Goal: Information Seeking & Learning: Find specific page/section

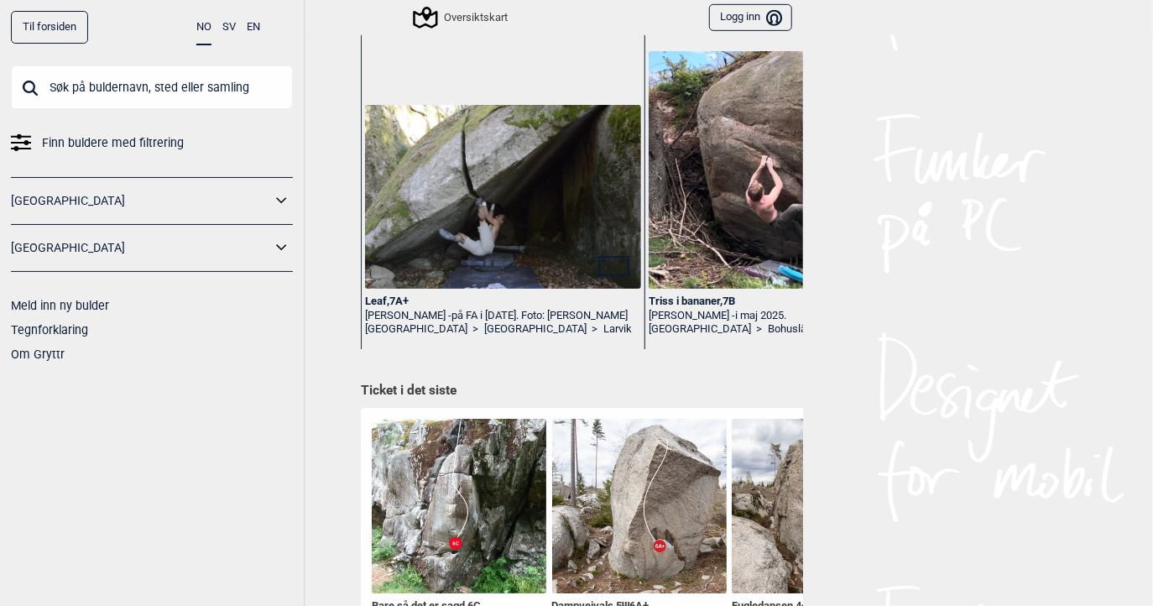
scroll to position [402, 0]
click at [486, 228] on img at bounding box center [503, 196] width 276 height 184
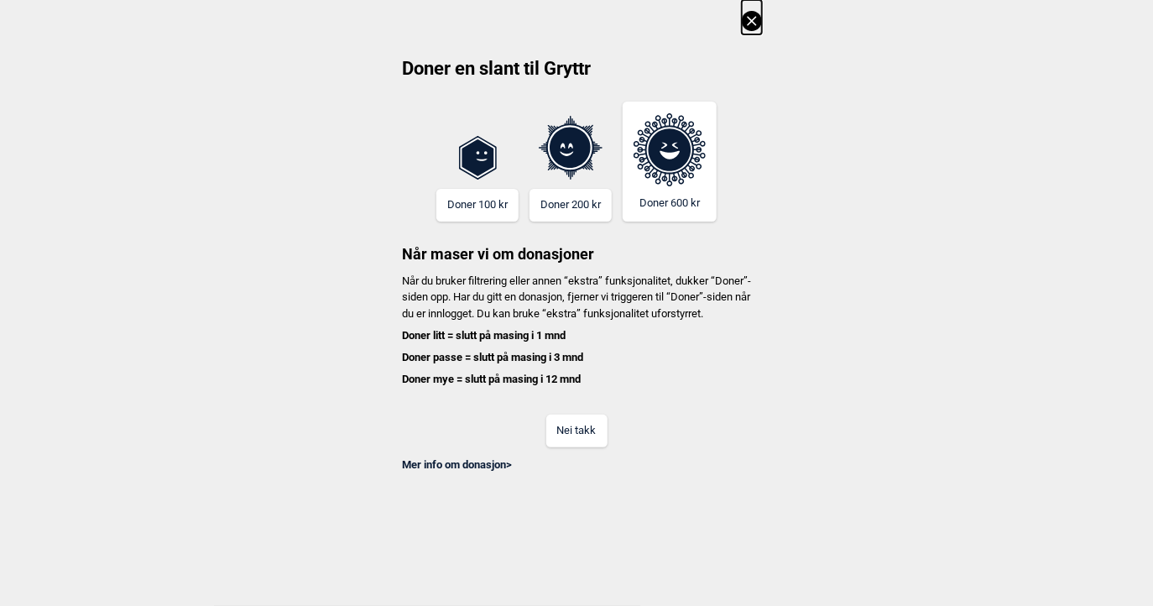
click at [578, 447] on button "Nei takk" at bounding box center [576, 430] width 61 height 33
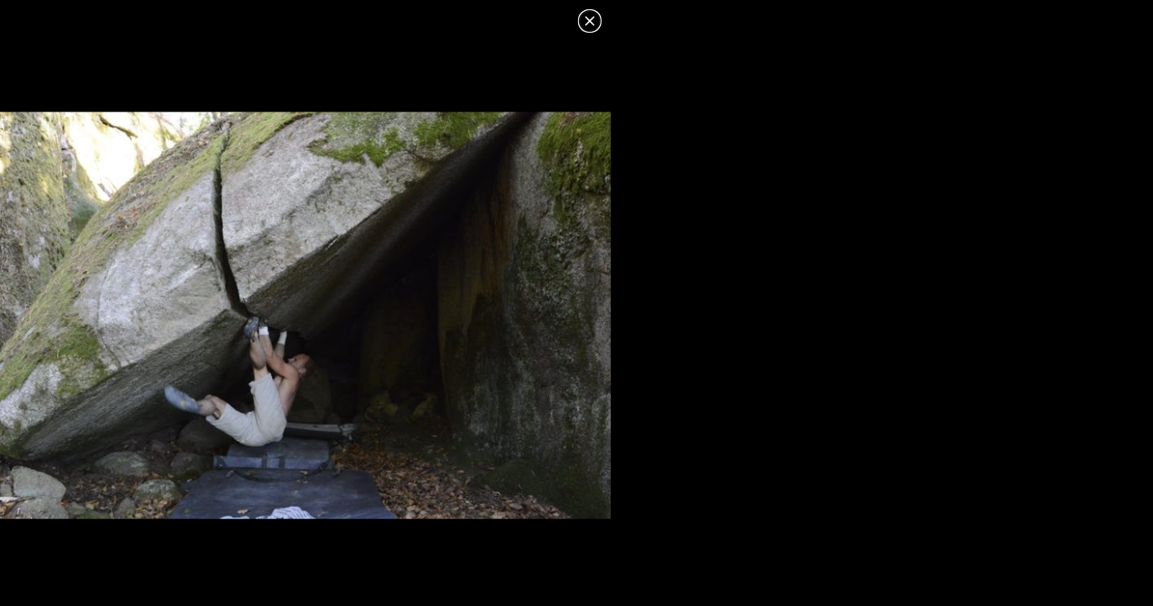
click at [596, 20] on icon at bounding box center [590, 21] width 20 height 20
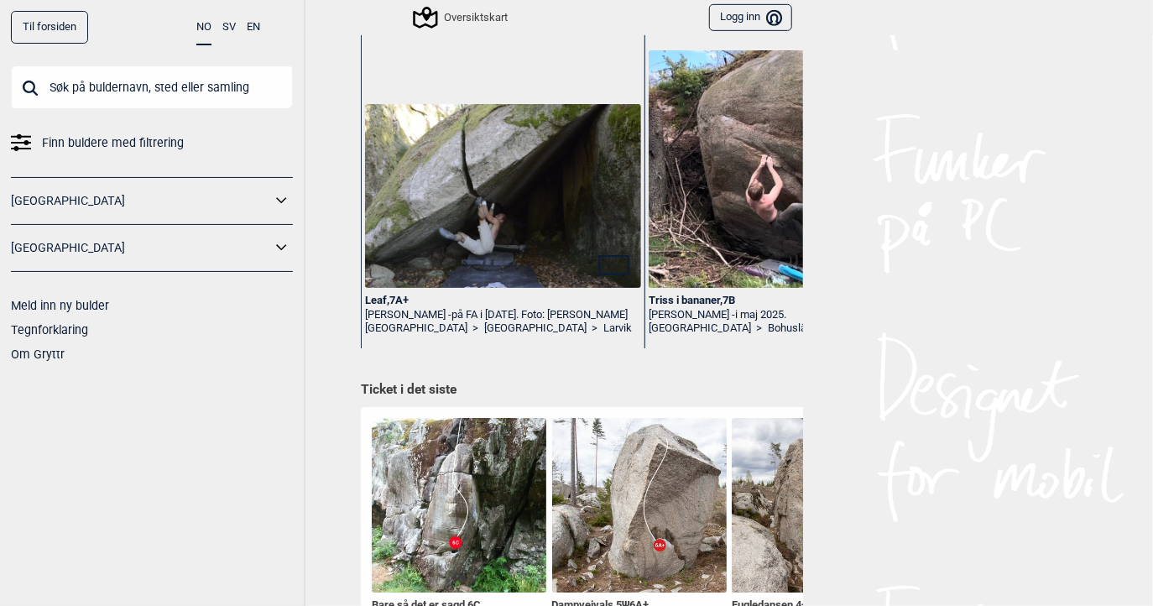
click at [383, 298] on div "Leaf , 7A+" at bounding box center [503, 301] width 276 height 14
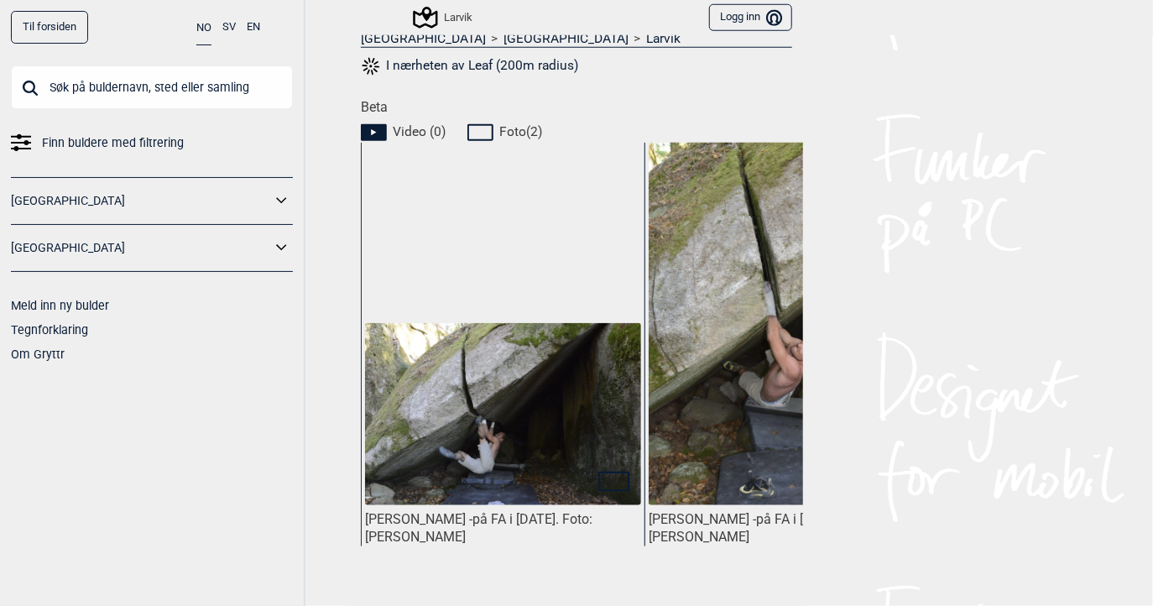
scroll to position [701, 0]
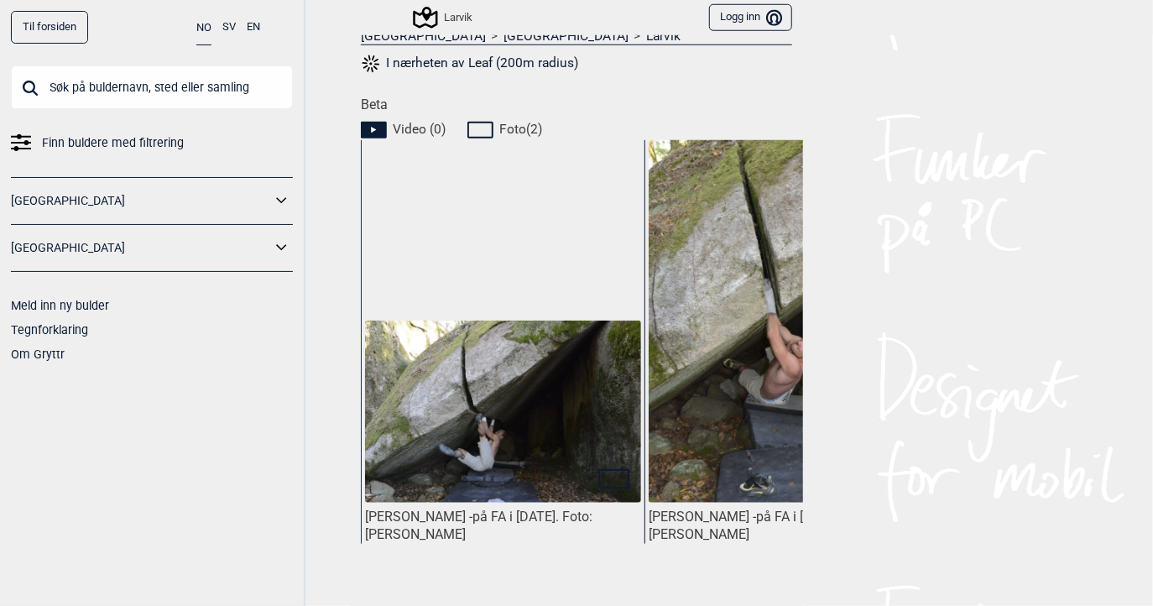
click at [370, 127] on icon at bounding box center [374, 130] width 26 height 17
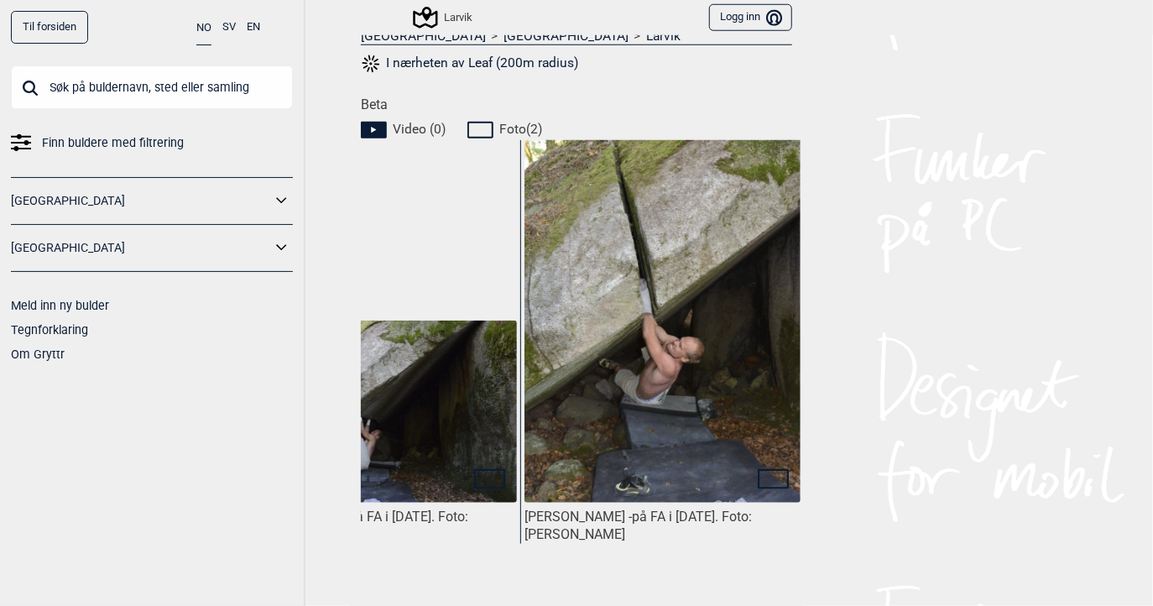
scroll to position [0, 0]
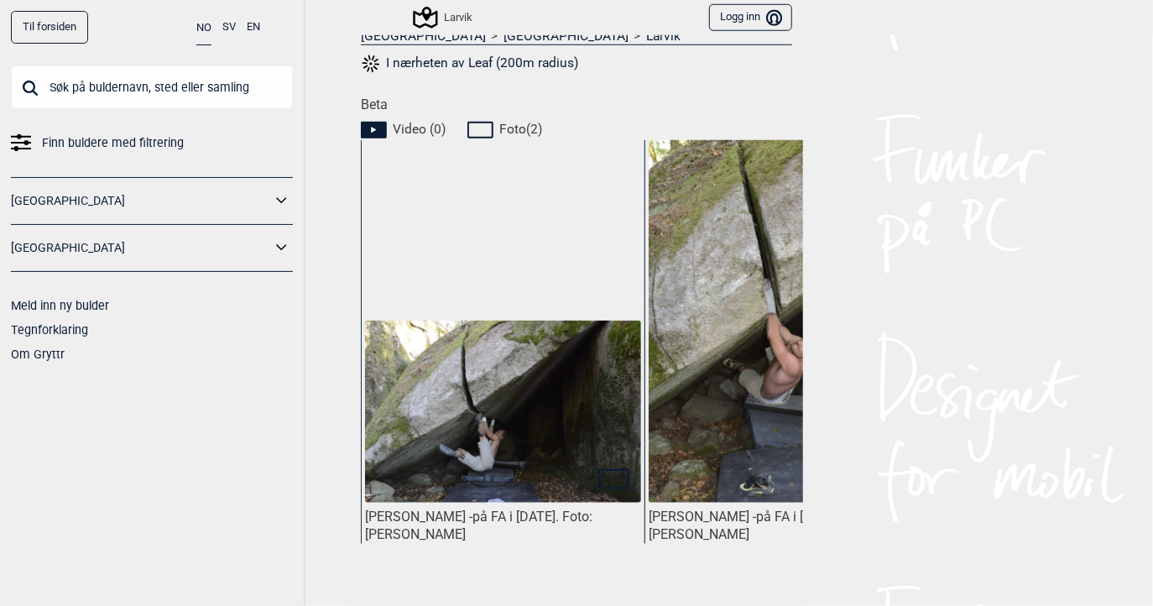
click at [469, 426] on img at bounding box center [503, 413] width 276 height 184
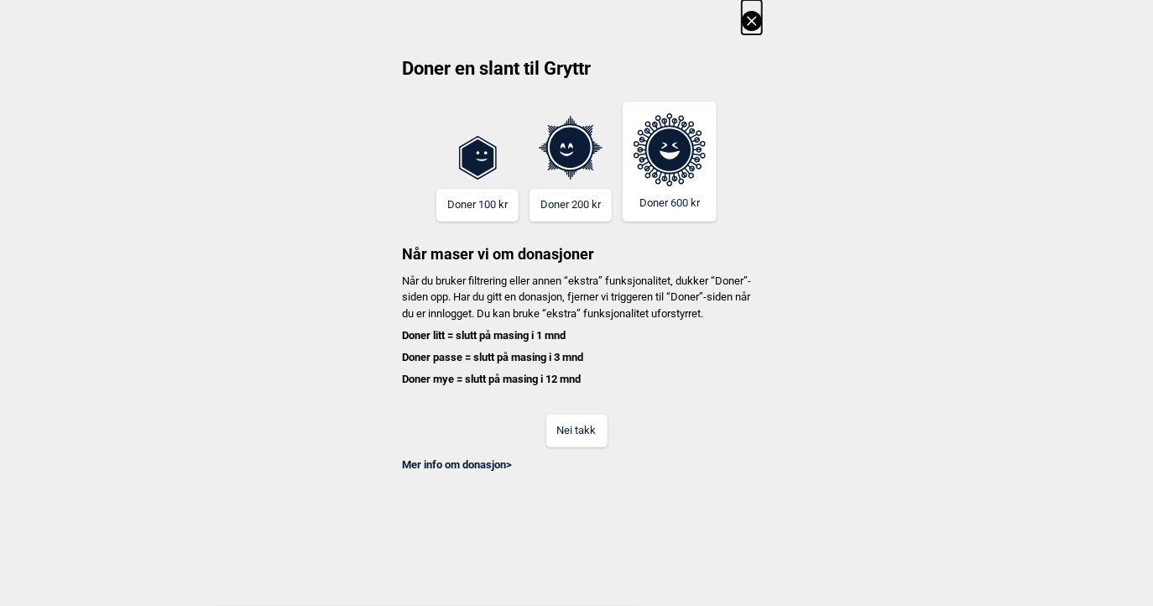
click at [561, 447] on button "Nei takk" at bounding box center [576, 430] width 61 height 33
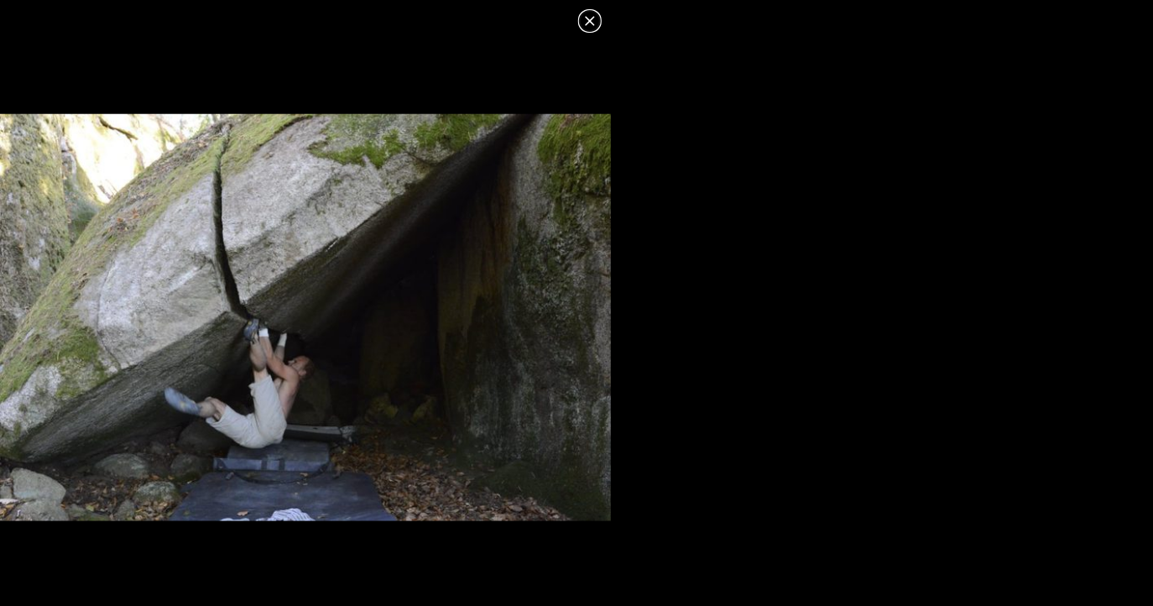
click at [589, 20] on icon at bounding box center [589, 20] width 9 height 9
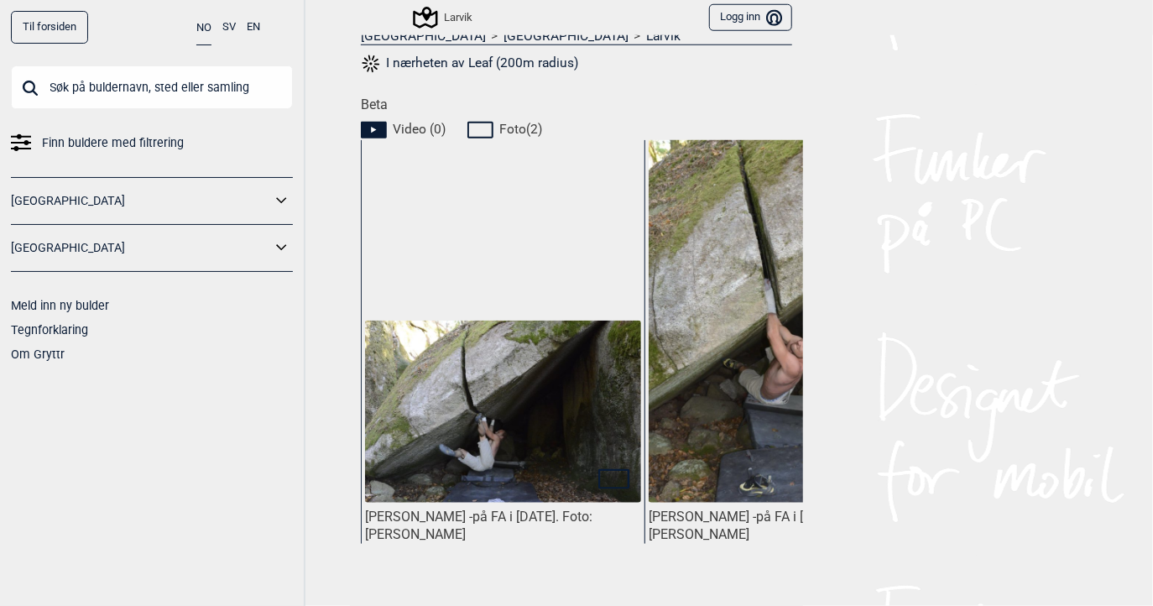
click at [730, 275] on img at bounding box center [787, 328] width 276 height 414
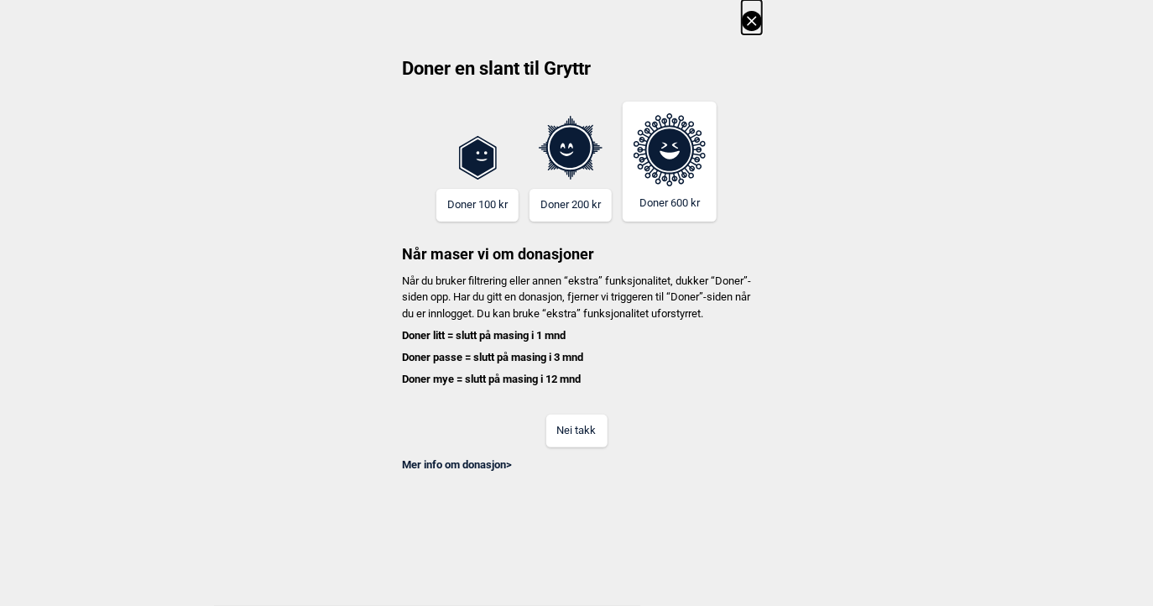
click at [587, 435] on button "Nei takk" at bounding box center [576, 430] width 61 height 33
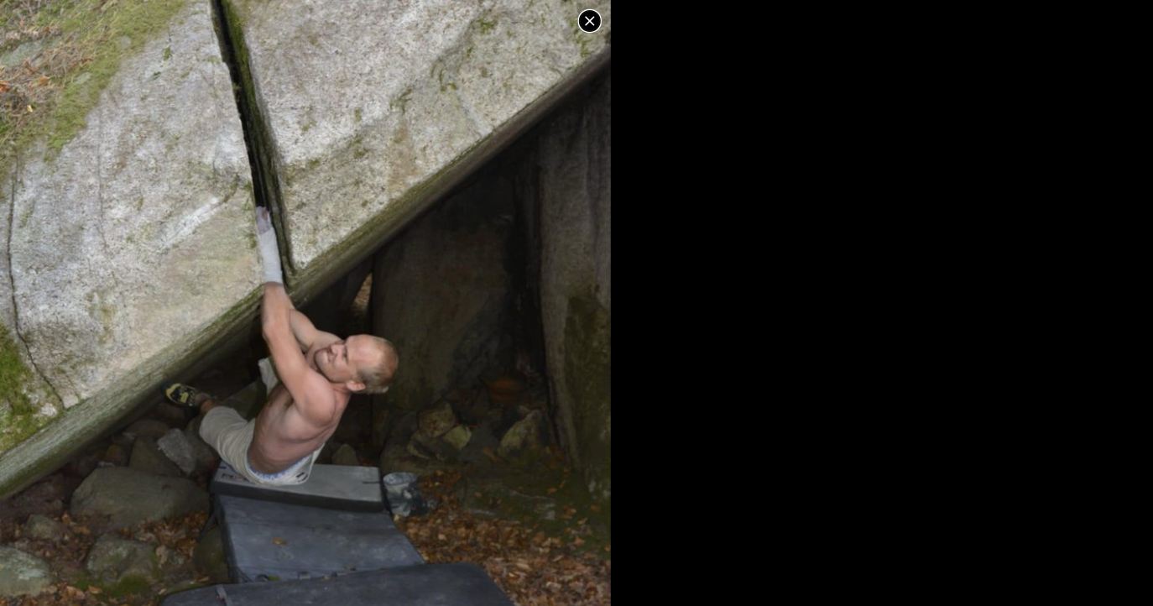
click at [589, 27] on icon at bounding box center [590, 21] width 20 height 20
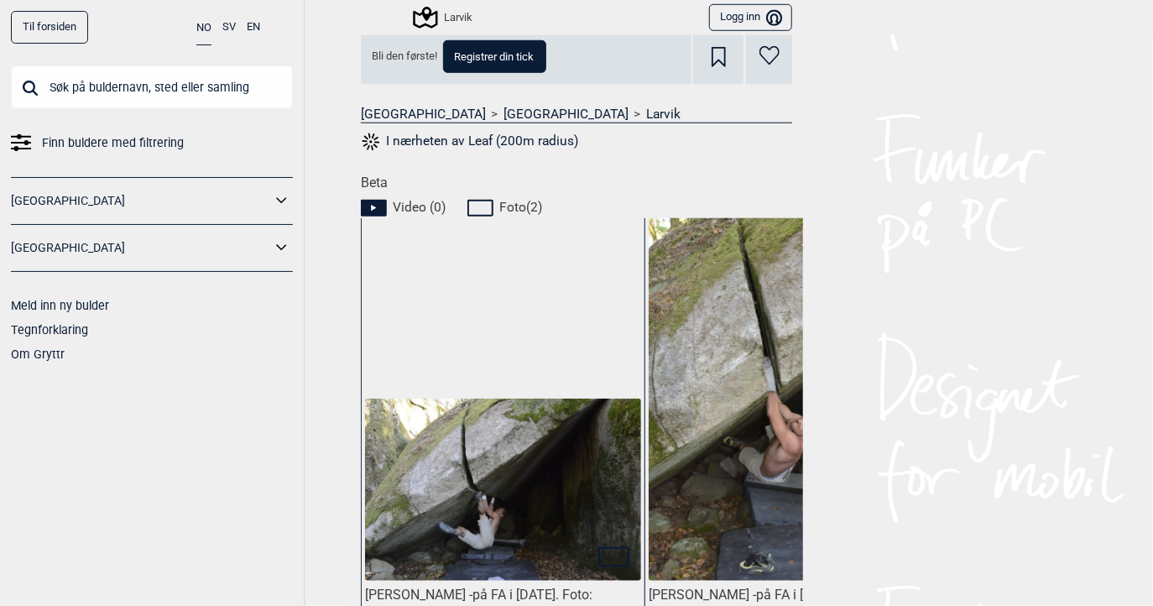
scroll to position [620, 0]
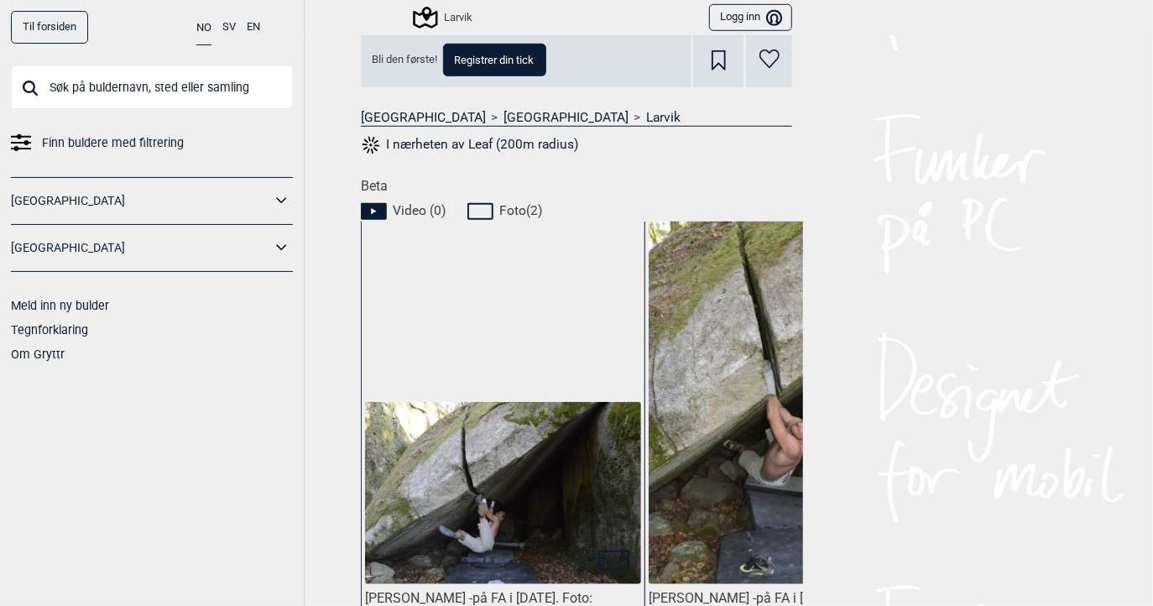
click at [741, 17] on button "Logg inn Bruker" at bounding box center [750, 18] width 83 height 28
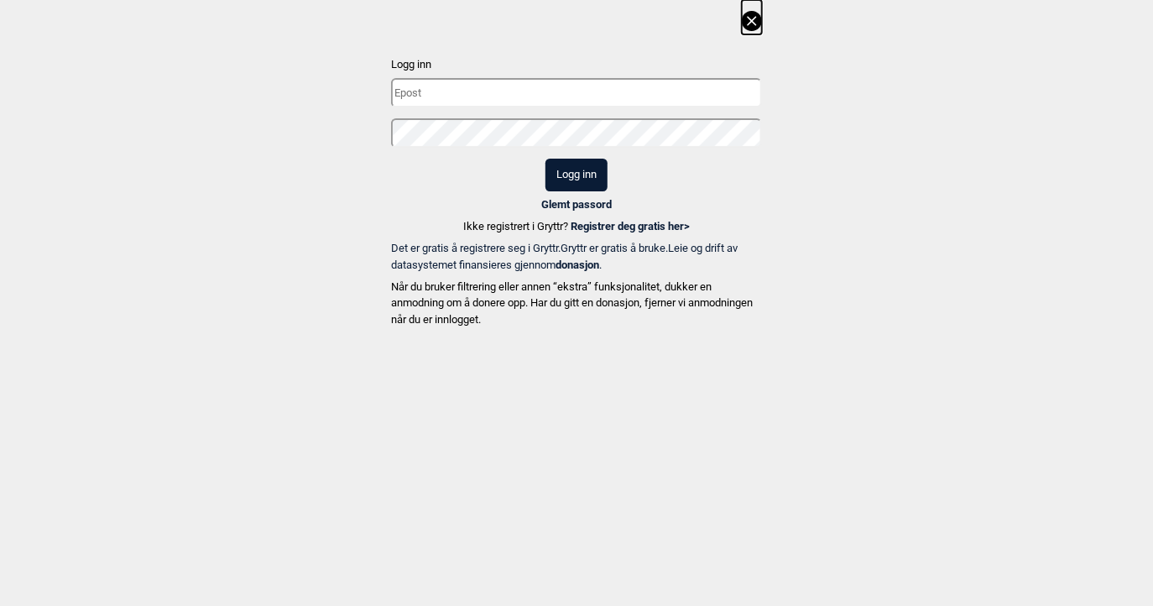
click at [515, 87] on input "text" at bounding box center [576, 92] width 371 height 29
type input "[EMAIL_ADDRESS][DOMAIN_NAME]"
click at [545, 159] on button "Logg inn" at bounding box center [576, 175] width 62 height 33
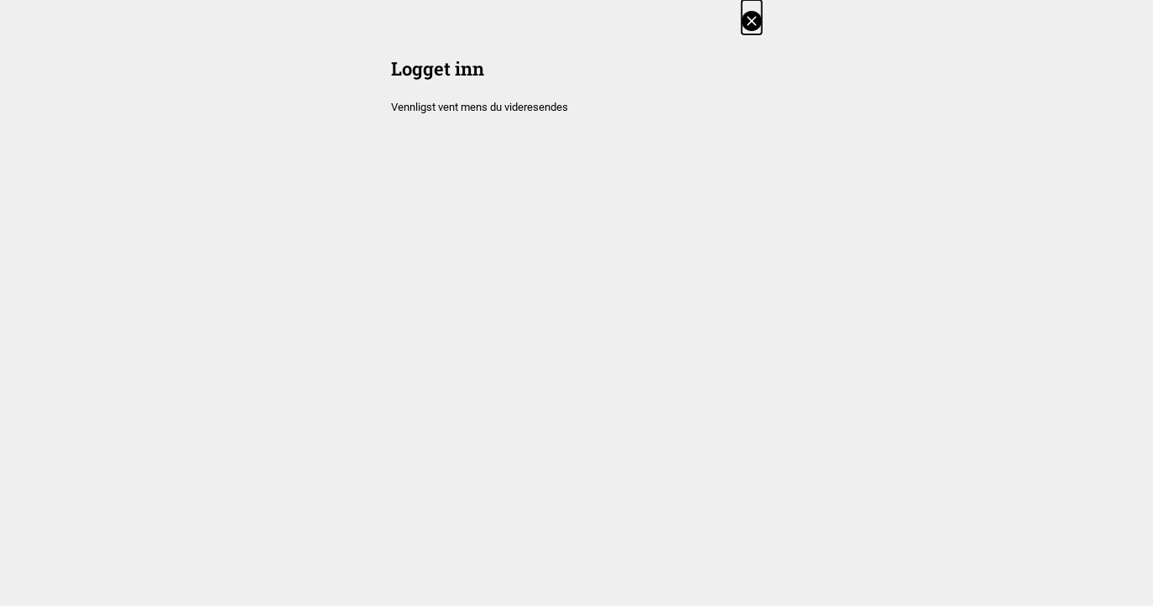
scroll to position [622, 0]
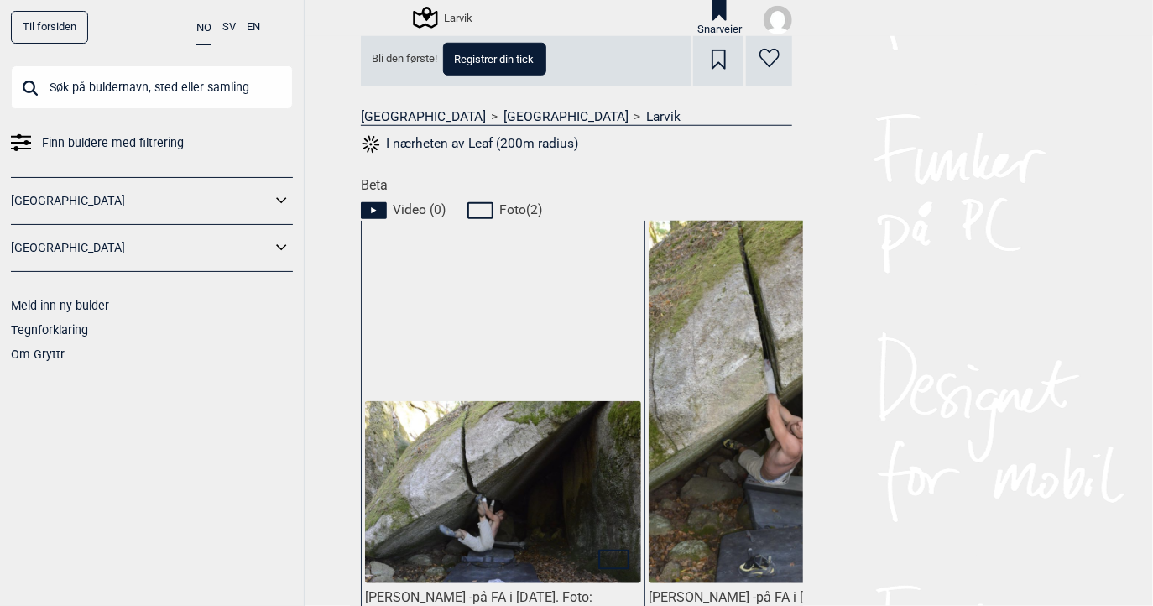
click at [708, 47] on div "Prosjekt" at bounding box center [718, 49] width 50 height 75
click at [760, 65] on icon at bounding box center [769, 58] width 20 height 19
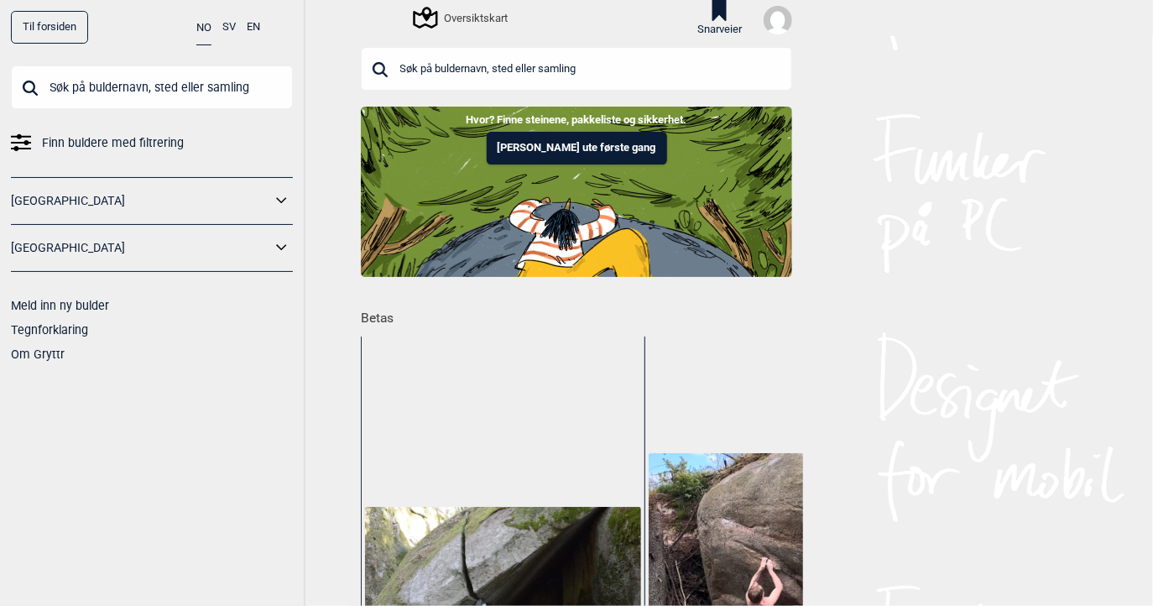
click at [716, 11] on icon at bounding box center [719, 10] width 14 height 21
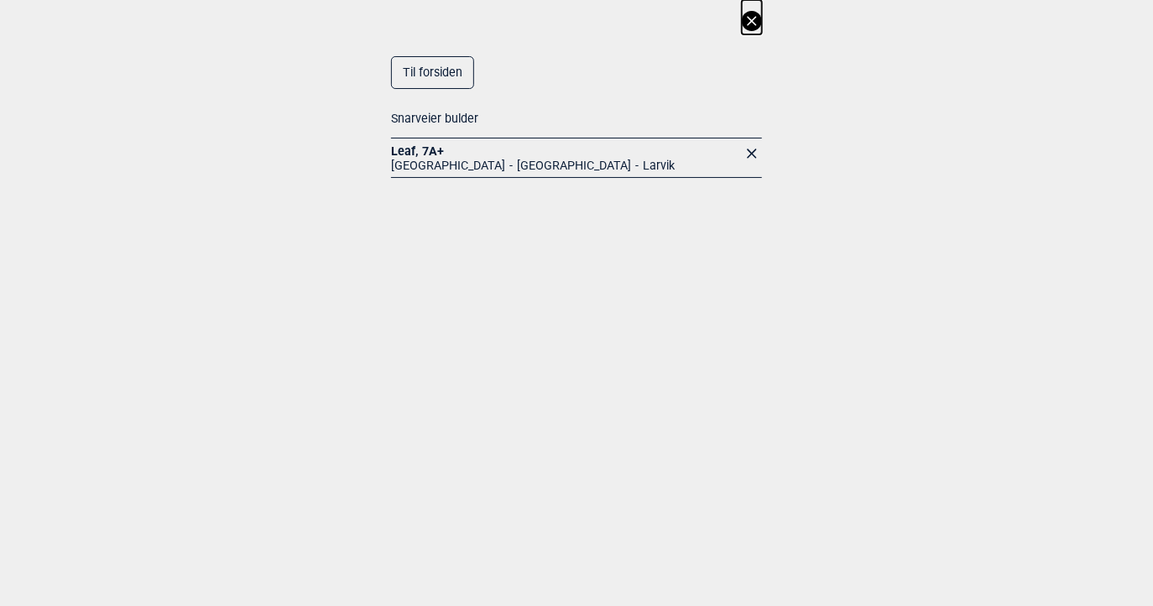
click at [505, 164] on li "[GEOGRAPHIC_DATA]" at bounding box center [568, 168] width 126 height 18
click at [403, 148] on link "Leaf , 7A+" at bounding box center [417, 150] width 53 height 13
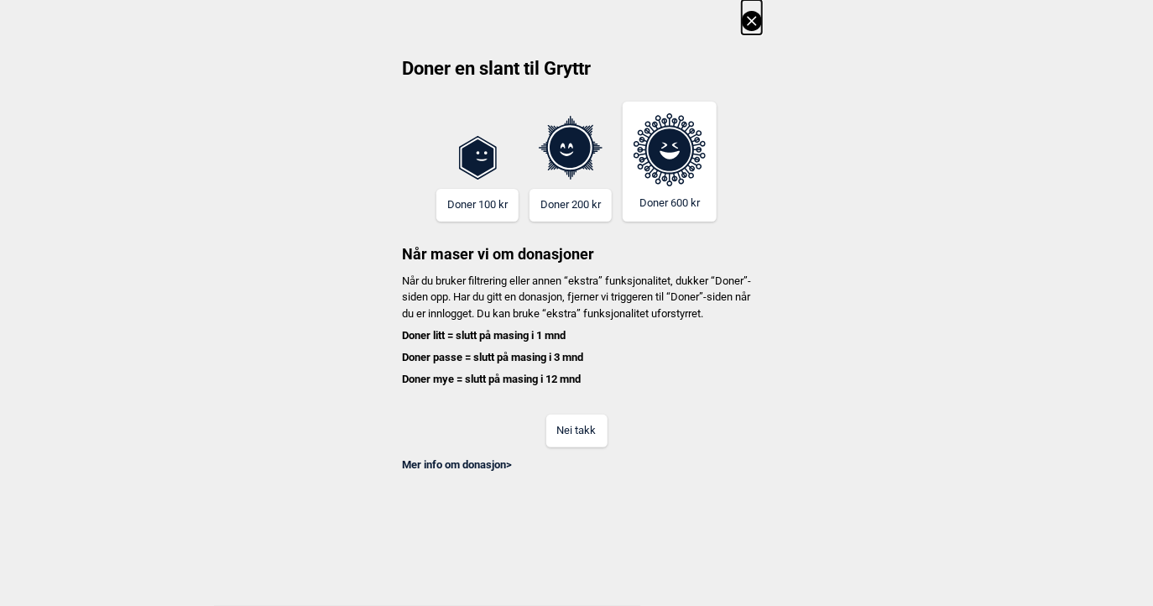
click at [746, 27] on icon at bounding box center [752, 21] width 20 height 20
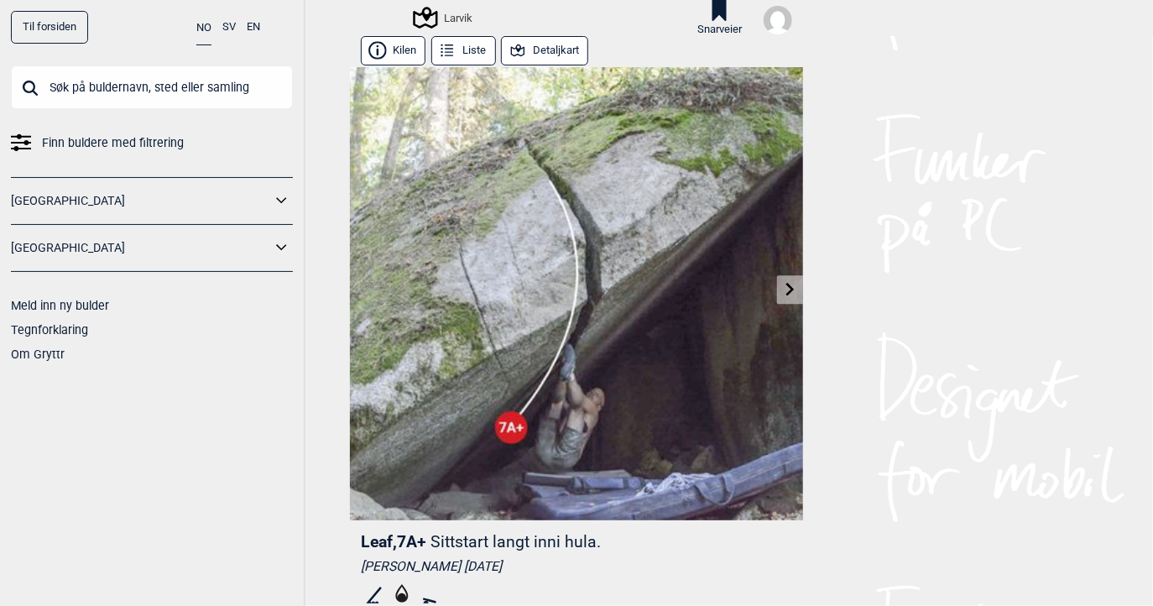
click at [523, 51] on button "Detaljkart" at bounding box center [544, 50] width 87 height 29
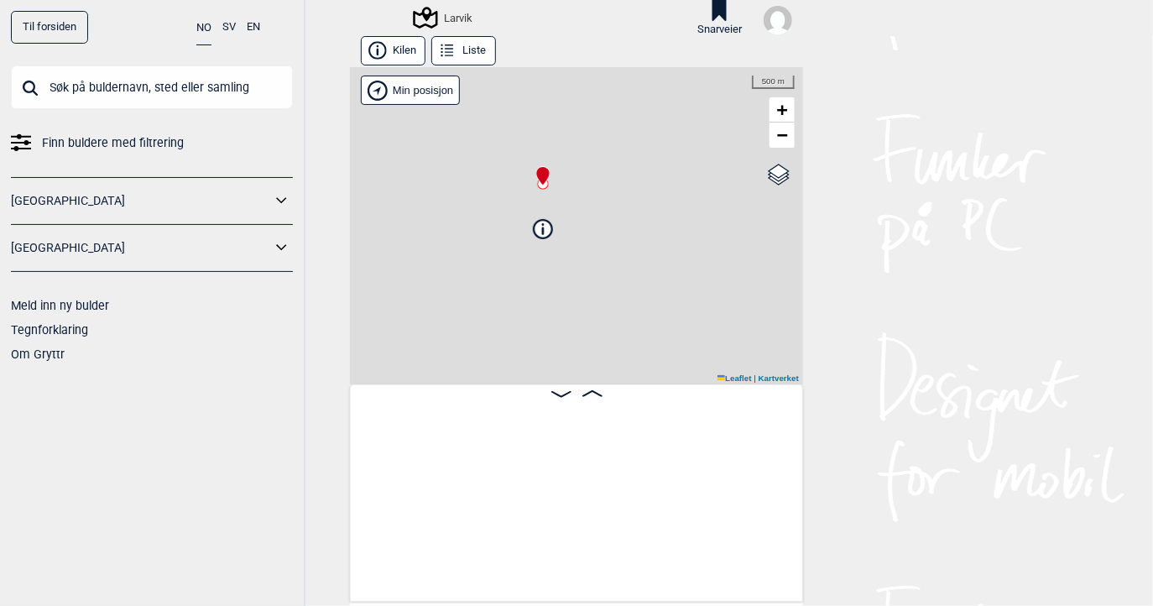
scroll to position [0, 131]
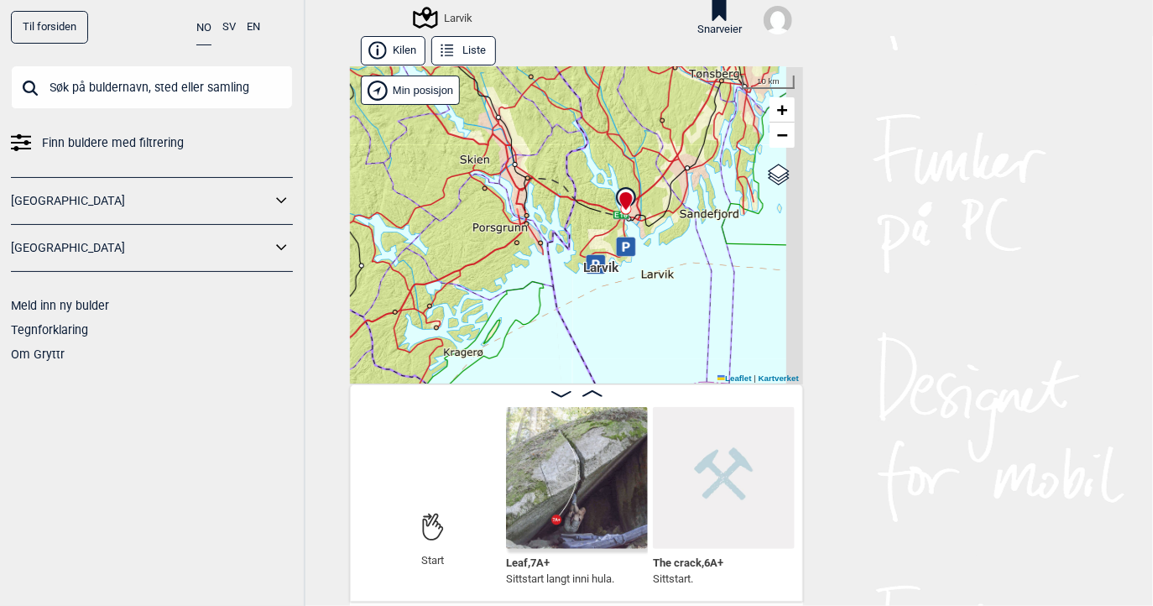
drag, startPoint x: 669, startPoint y: 204, endPoint x: 628, endPoint y: 227, distance: 47.4
click at [629, 226] on div "Larvik Min posisjon 10 km + − Kartverket OpenStreetMap Google satellite Leaflet…" at bounding box center [576, 225] width 453 height 317
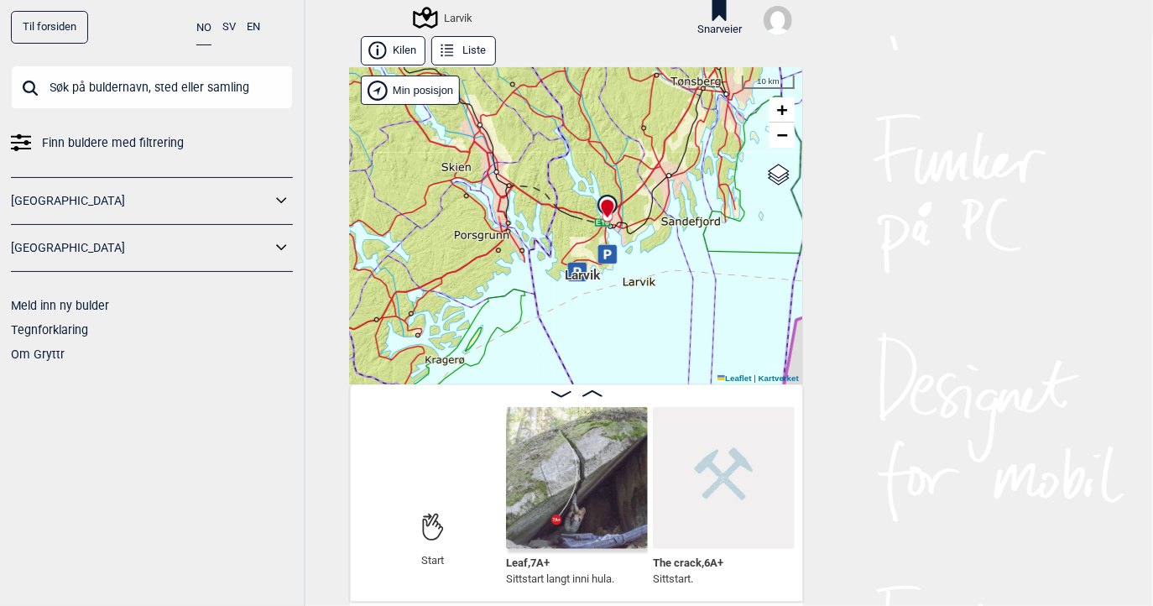
click at [625, 217] on div "Larvik Min posisjon 10 km + − Kartverket OpenStreetMap Google satellite Leaflet…" at bounding box center [576, 225] width 453 height 317
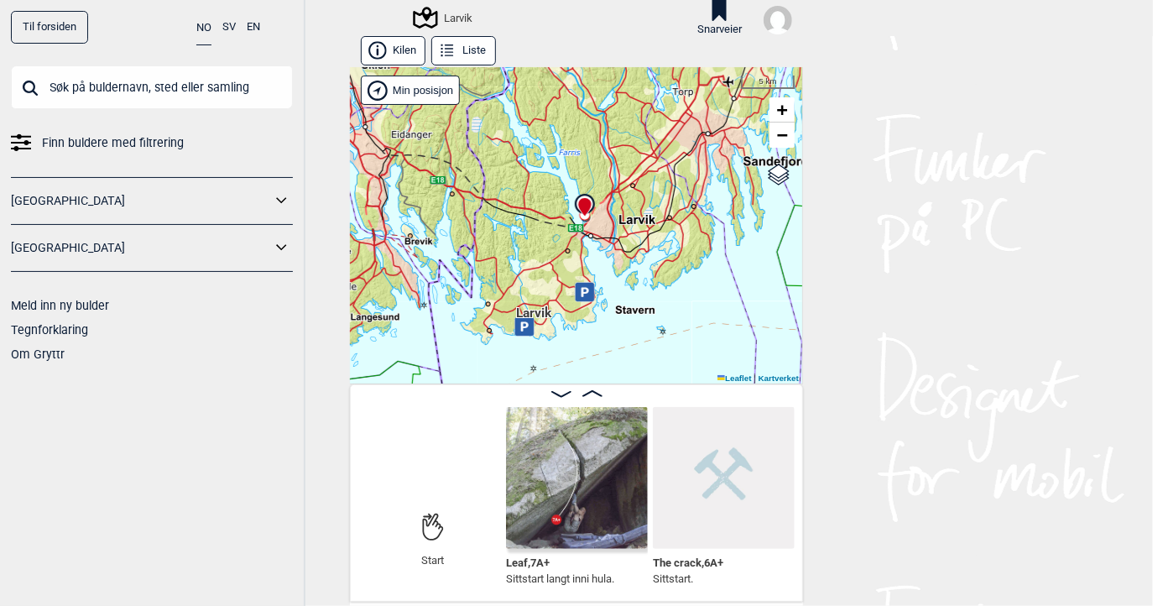
click at [625, 217] on div "Larvik Min posisjon 5 km + − Kartverket OpenStreetMap Google satellite Leaflet …" at bounding box center [576, 225] width 453 height 317
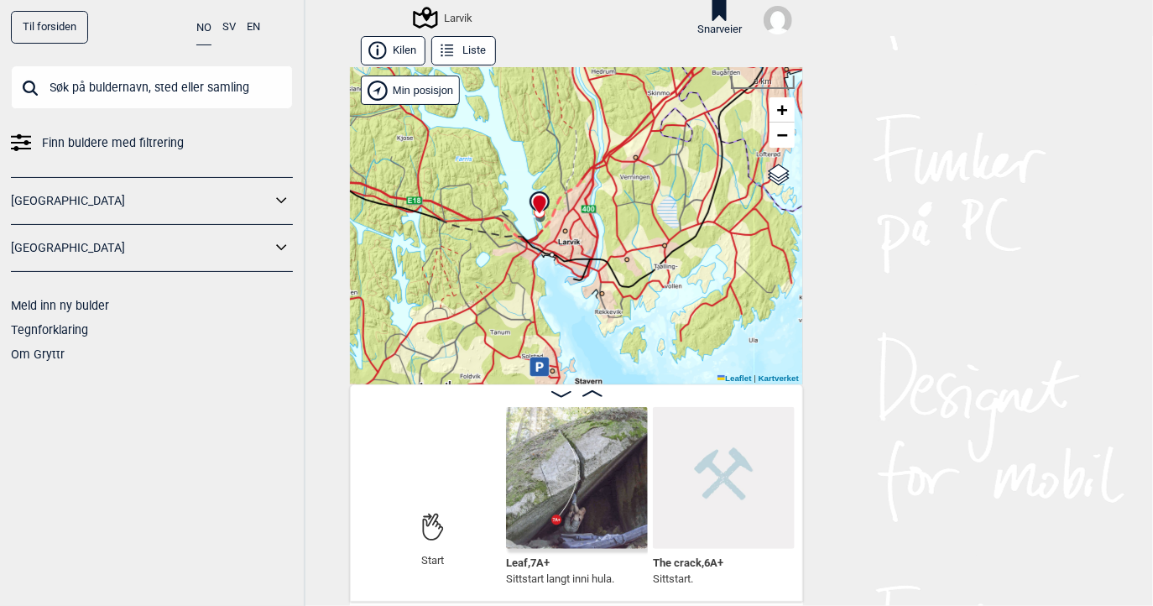
click at [555, 230] on div "Larvik Min posisjon 3 km + − Kartverket OpenStreetMap Google satellite Leaflet …" at bounding box center [576, 225] width 453 height 317
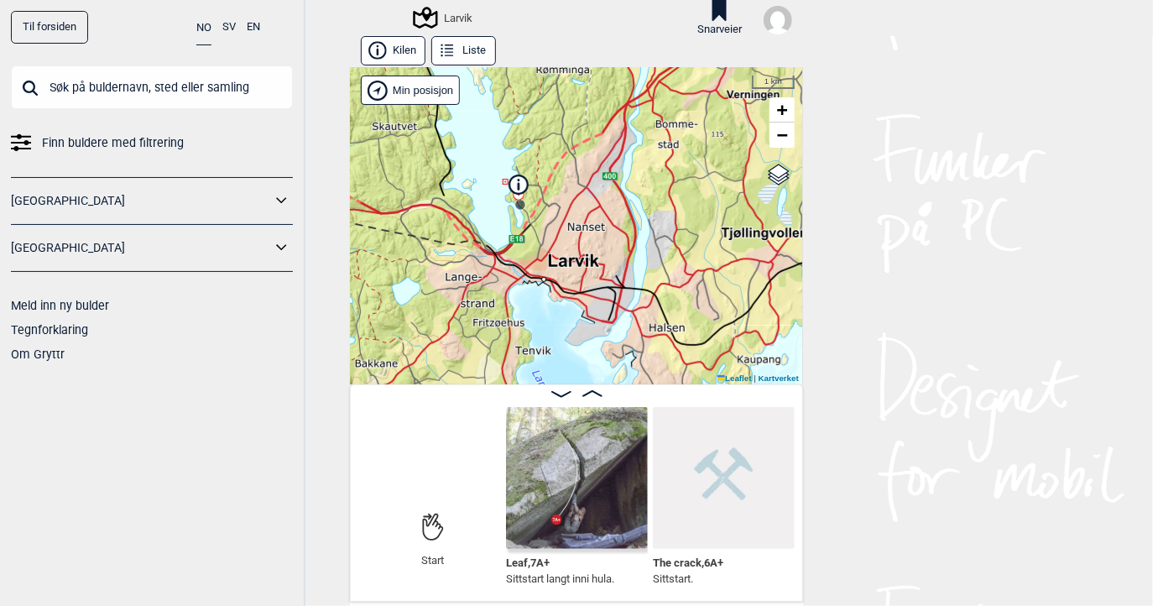
click at [539, 229] on div "Larvik Min posisjon 1 km + − Kartverket OpenStreetMap Google satellite Leaflet …" at bounding box center [576, 225] width 453 height 317
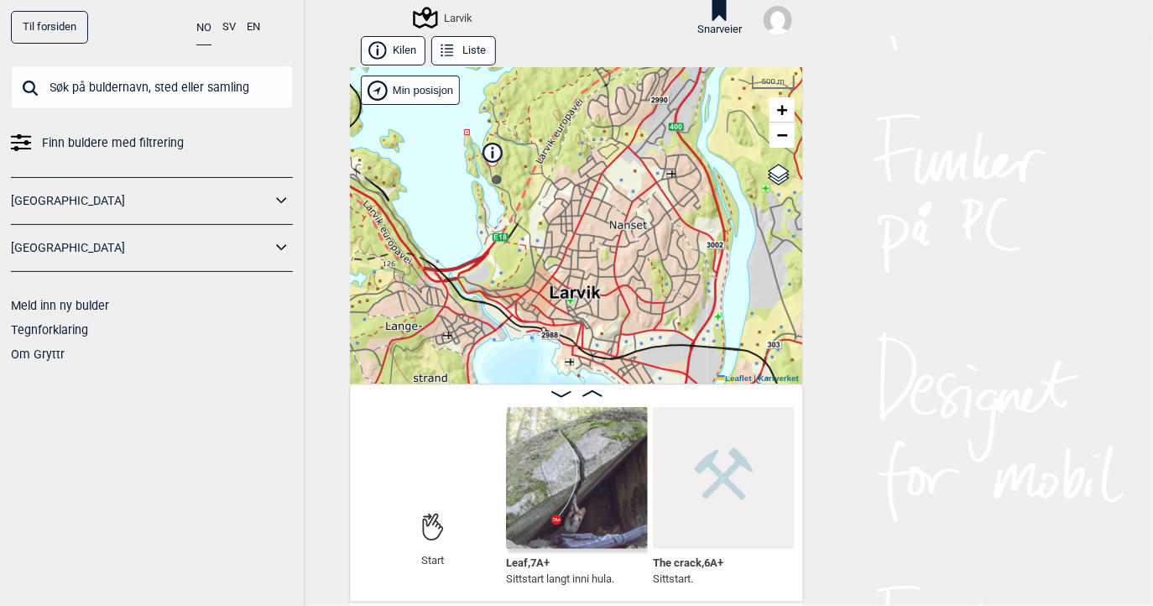
click at [513, 218] on div "Larvik Min posisjon 500 m + − Kartverket OpenStreetMap Google satellite Leaflet…" at bounding box center [576, 225] width 453 height 317
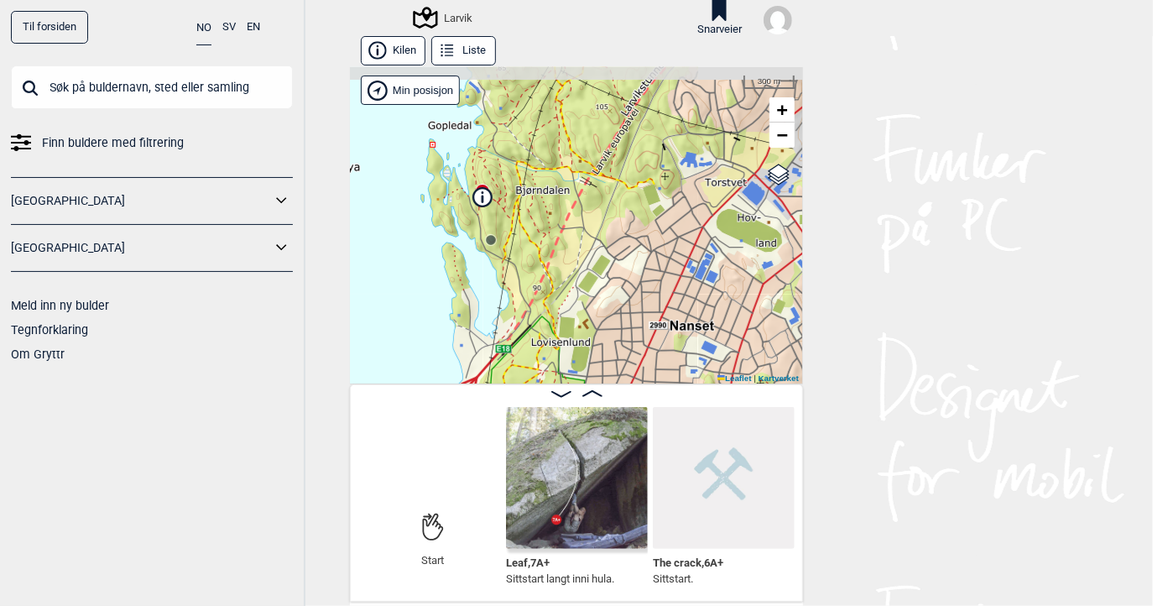
drag, startPoint x: 507, startPoint y: 139, endPoint x: 528, endPoint y: 241, distance: 103.7
click at [527, 241] on div "Larvik Min posisjon 300 m + − Kartverket OpenStreetMap Google satellite Leaflet…" at bounding box center [576, 225] width 453 height 317
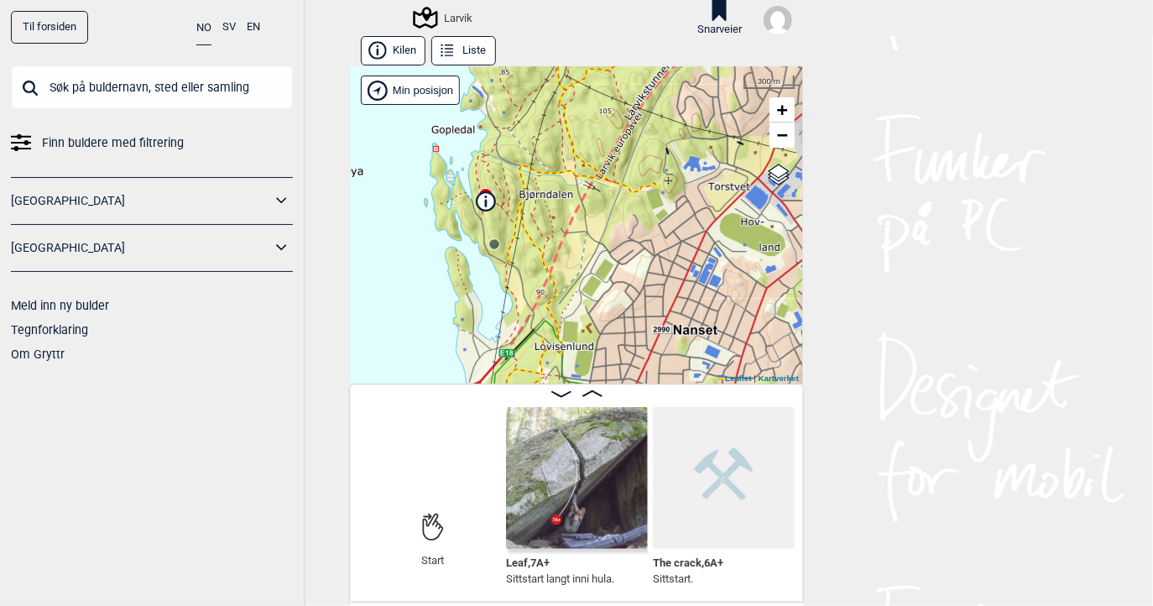
click at [529, 241] on div "Larvik Min posisjon 300 m + − Kartverket OpenStreetMap Google satellite Leaflet…" at bounding box center [576, 225] width 453 height 317
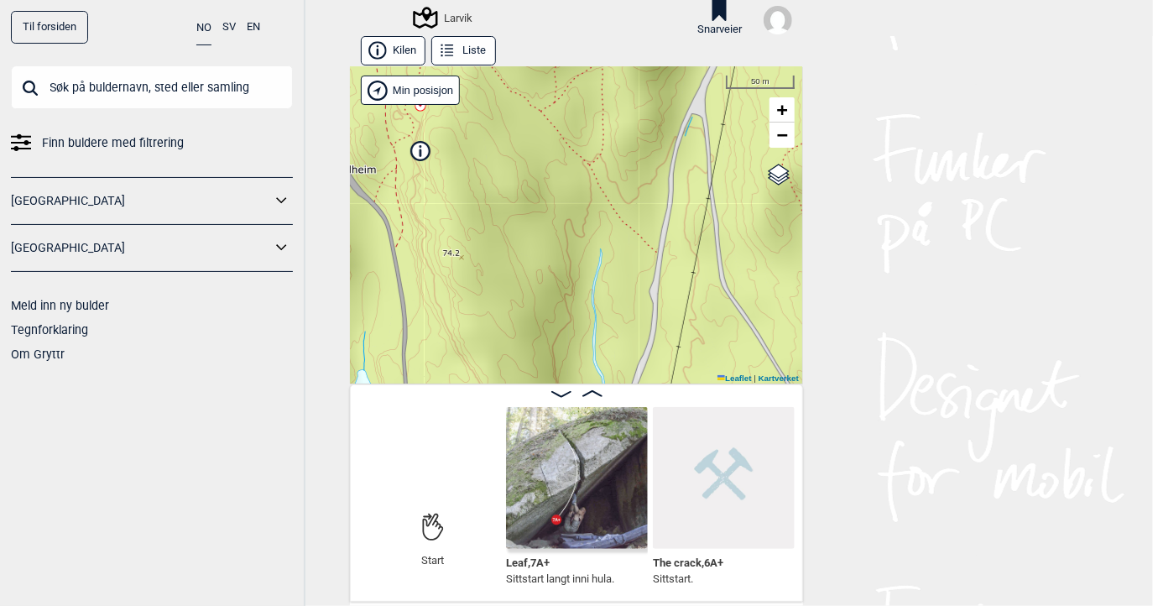
click at [413, 156] on icon at bounding box center [420, 150] width 18 height 18
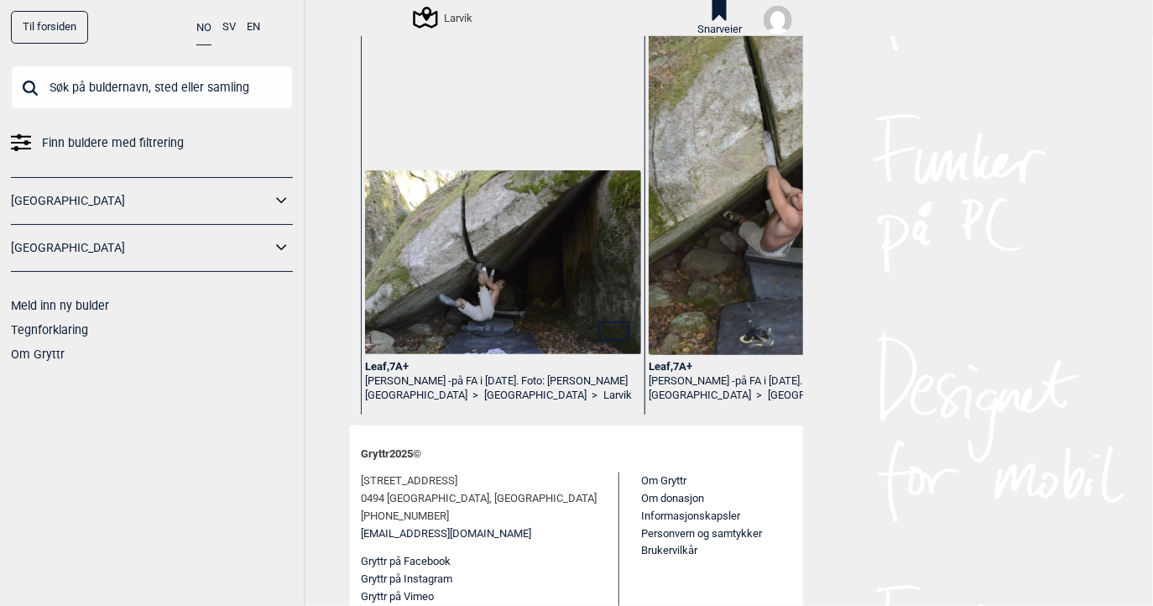
scroll to position [571, 0]
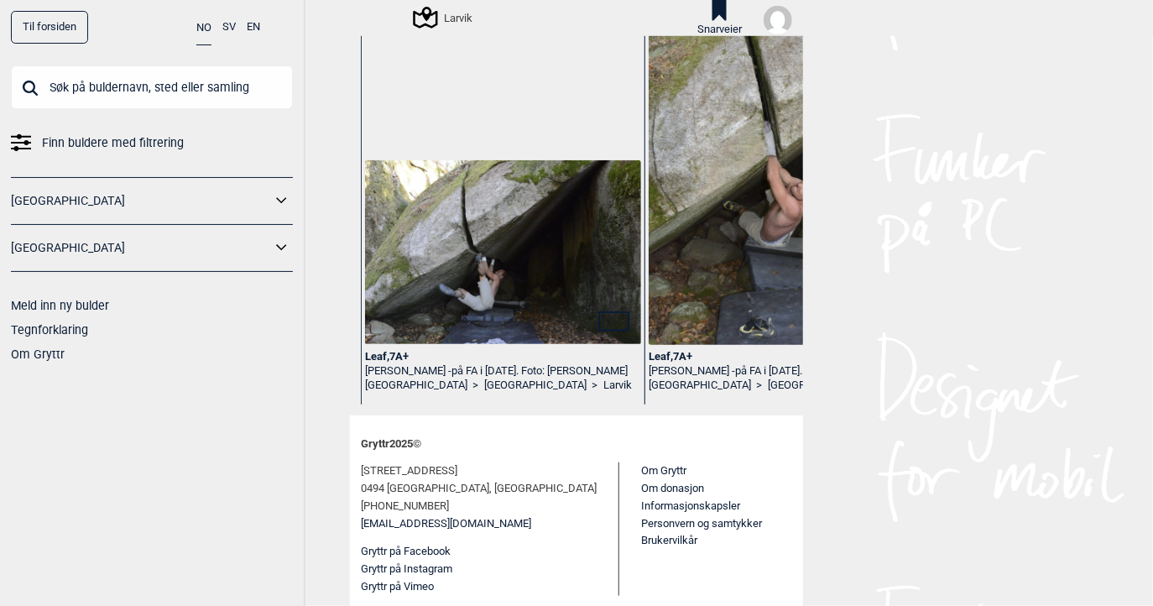
click at [83, 302] on link "Meld inn ny bulder" at bounding box center [60, 305] width 98 height 13
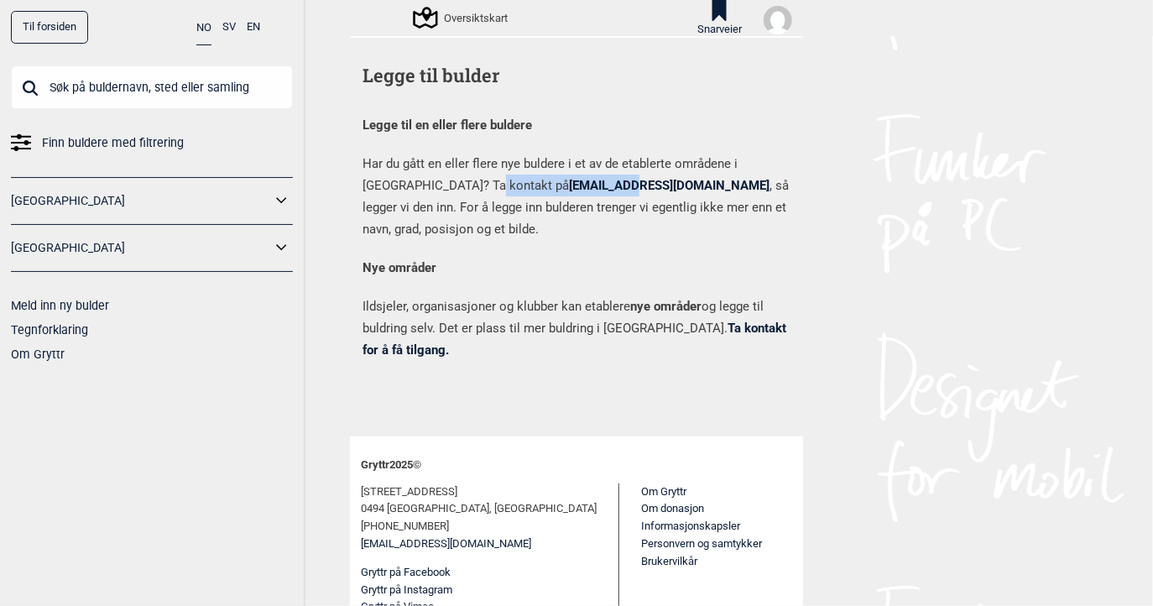
drag, startPoint x: 440, startPoint y: 185, endPoint x: 503, endPoint y: 185, distance: 63.8
click at [503, 185] on p "Har du gått en eller flere nye buldere i et av de etablerte områdene i [GEOGRAP…" at bounding box center [576, 196] width 428 height 87
drag, startPoint x: 534, startPoint y: 185, endPoint x: 442, endPoint y: 189, distance: 91.5
click at [442, 189] on p "Har du gått en eller flere nye buldere i et av de etablerte områdene i [GEOGRAP…" at bounding box center [576, 196] width 428 height 87
copy link "[EMAIL_ADDRESS][DOMAIN_NAME]"
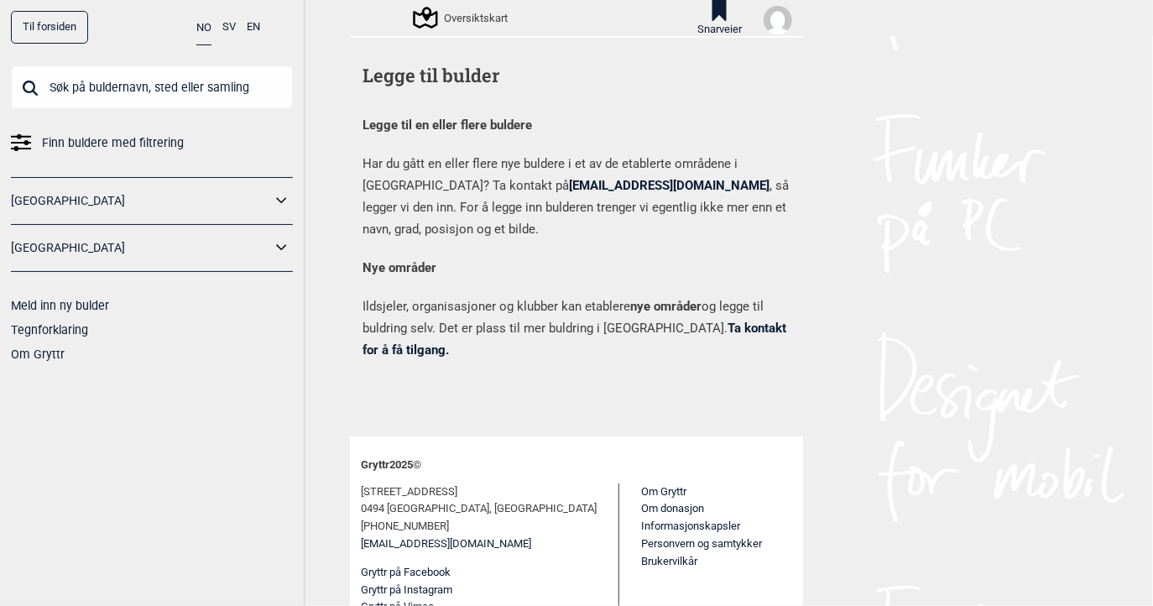
click at [123, 91] on input "text" at bounding box center [152, 87] width 282 height 44
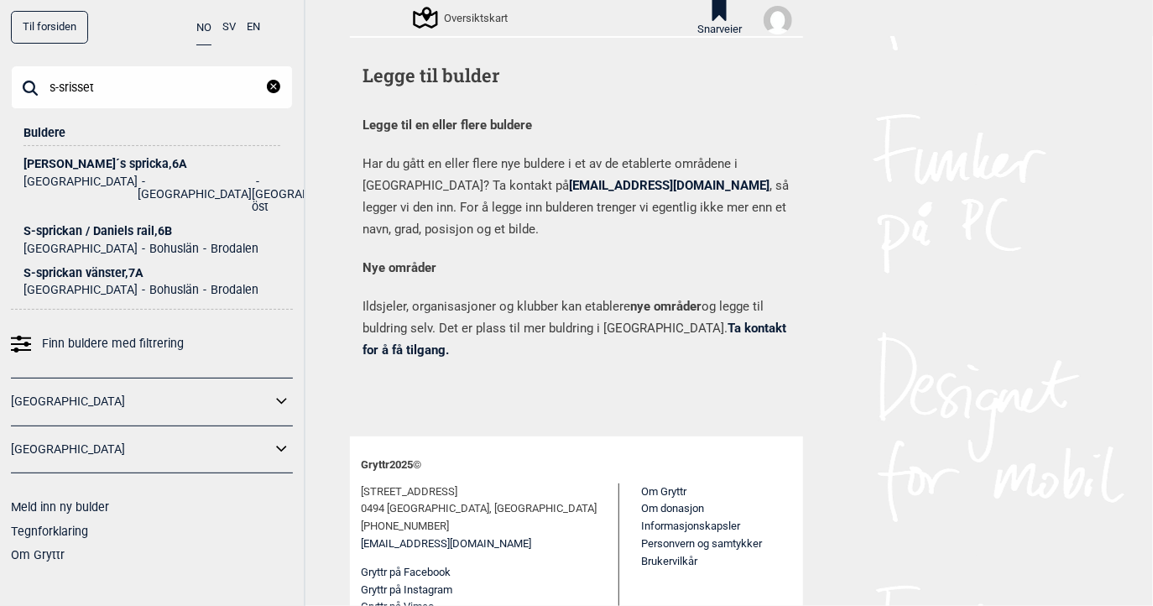
click at [64, 91] on input "s-srisset" at bounding box center [152, 87] width 282 height 44
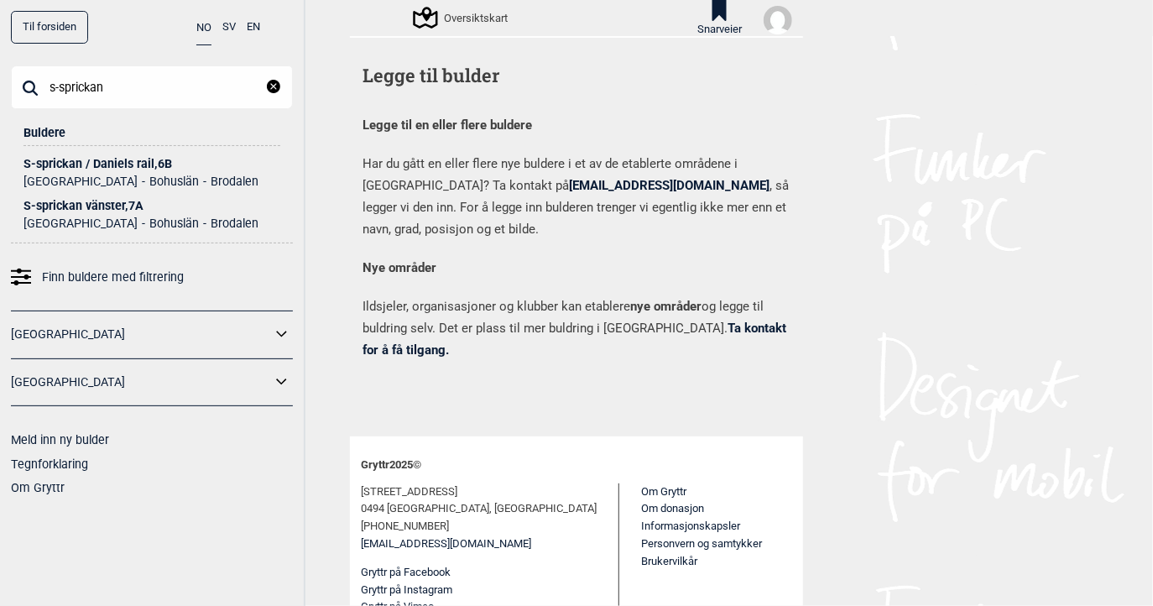
type input "s-sprickan"
click at [72, 166] on div "S-sprickan / Daniels rail , 6B" at bounding box center [151, 164] width 257 height 13
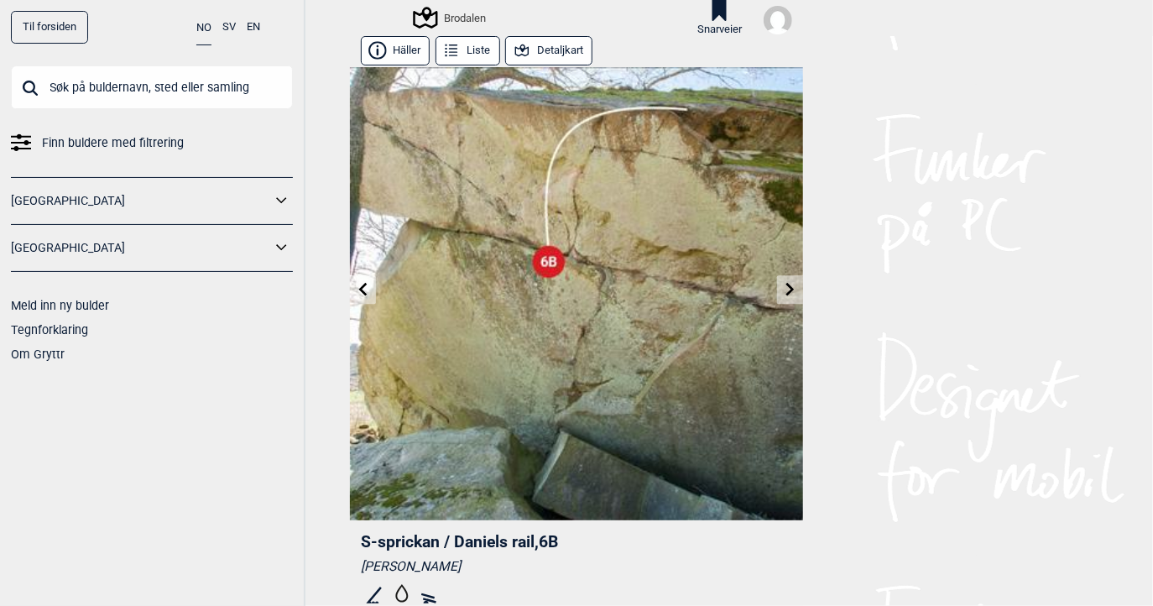
click at [357, 289] on icon at bounding box center [363, 289] width 13 height 13
